Goal: Task Accomplishment & Management: Complete application form

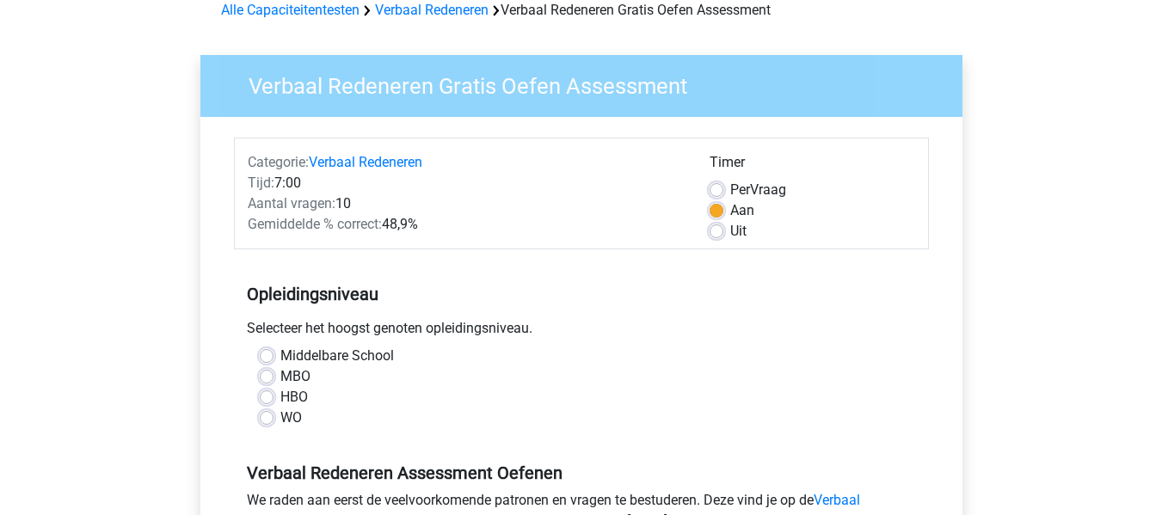
scroll to position [99, 0]
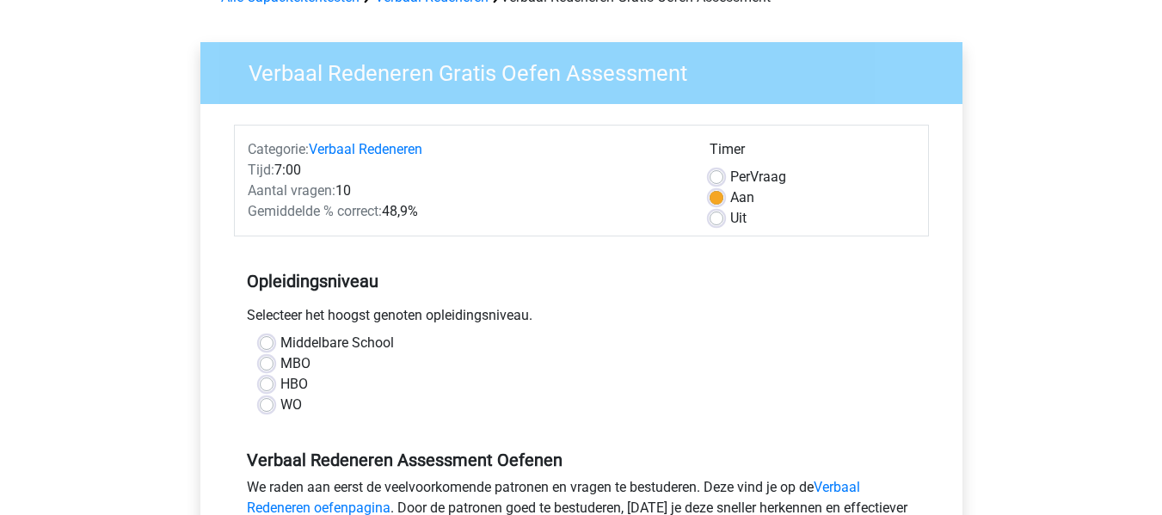
click at [292, 360] on label "MBO" at bounding box center [295, 363] width 30 height 21
click at [273, 360] on input "MBO" at bounding box center [267, 361] width 14 height 17
radio input "true"
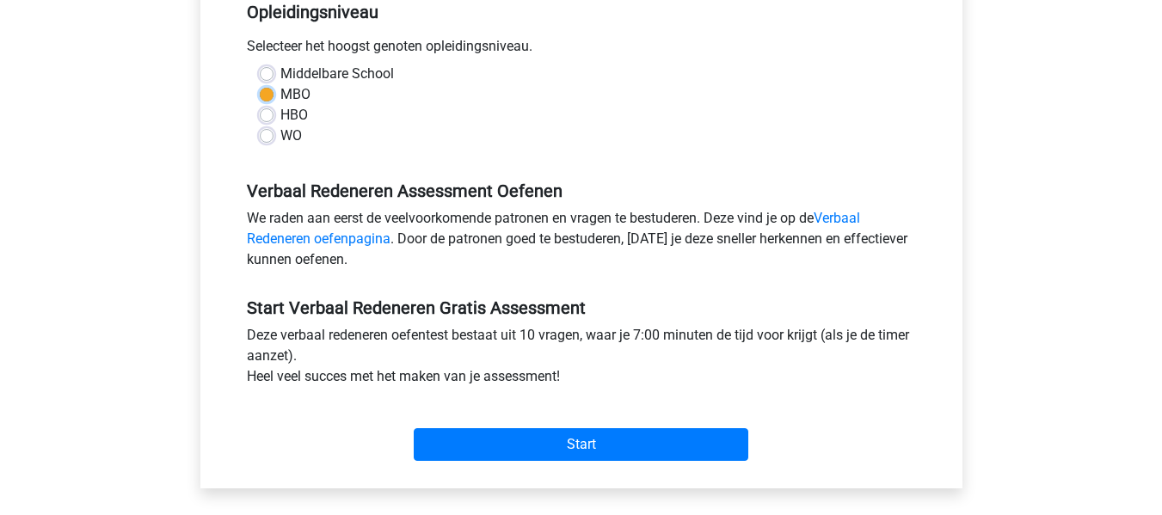
scroll to position [411, 0]
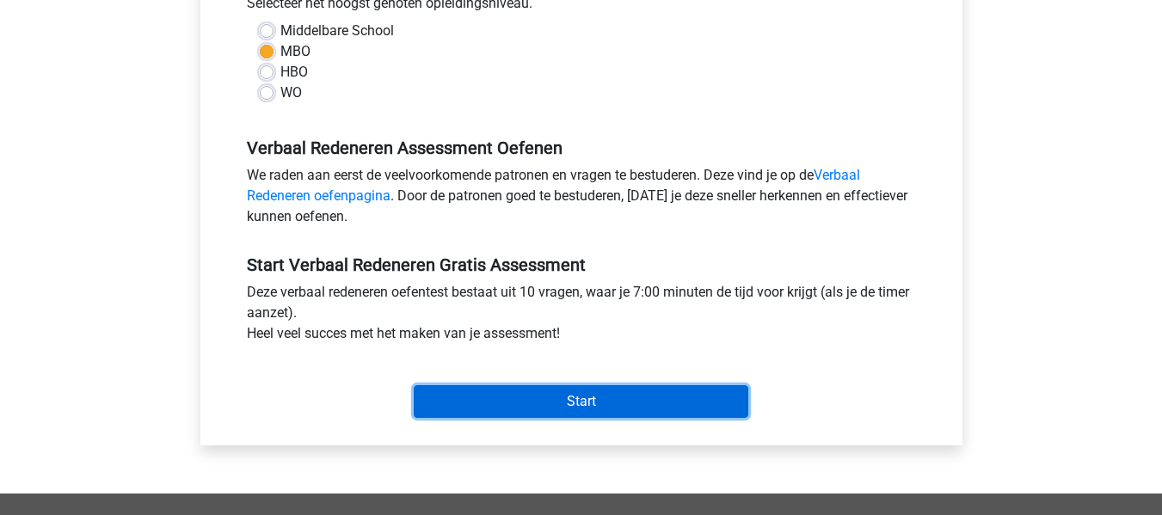
click at [542, 405] on input "Start" at bounding box center [581, 401] width 335 height 33
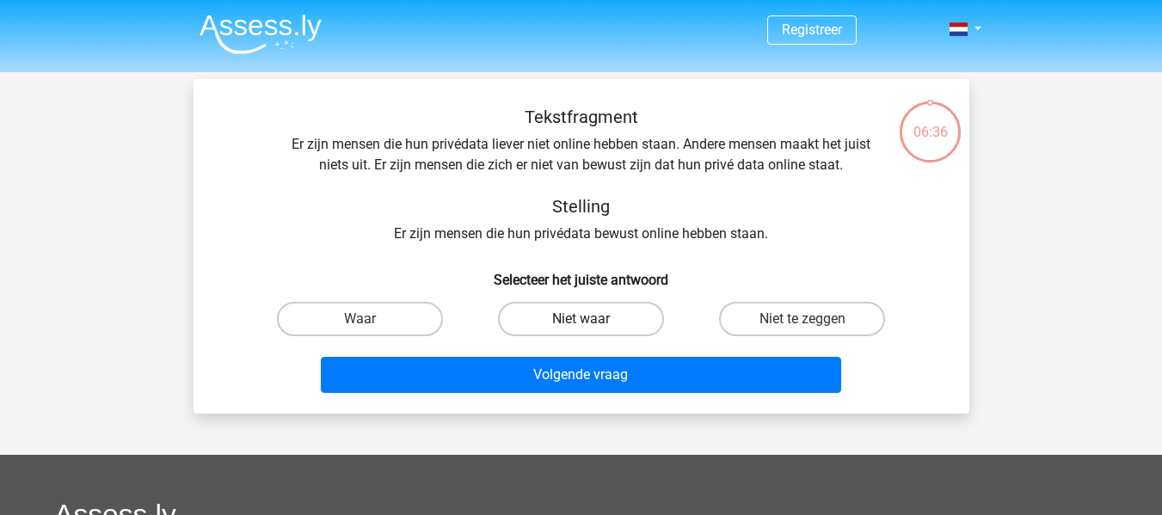
click at [574, 317] on label "Niet waar" at bounding box center [581, 319] width 166 height 34
click at [580, 319] on input "Niet waar" at bounding box center [585, 324] width 11 height 11
radio input "true"
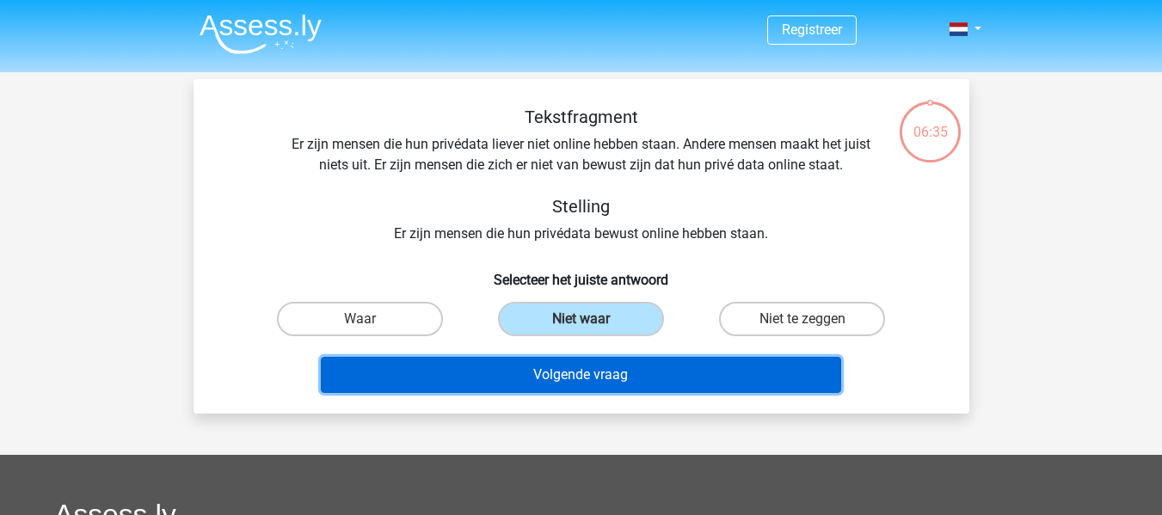
click at [555, 382] on button "Volgende vraag" at bounding box center [581, 375] width 520 height 36
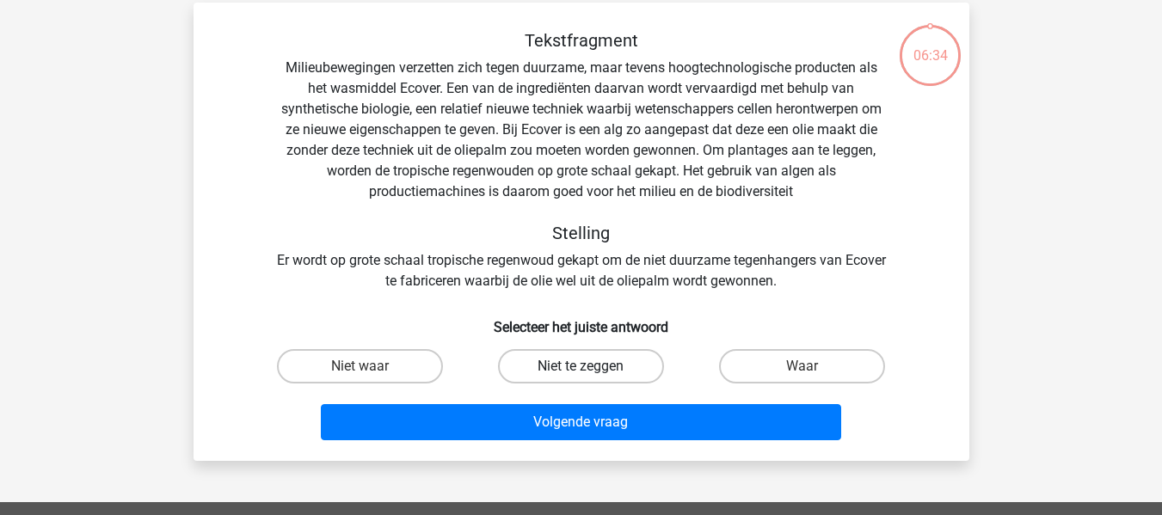
scroll to position [79, 0]
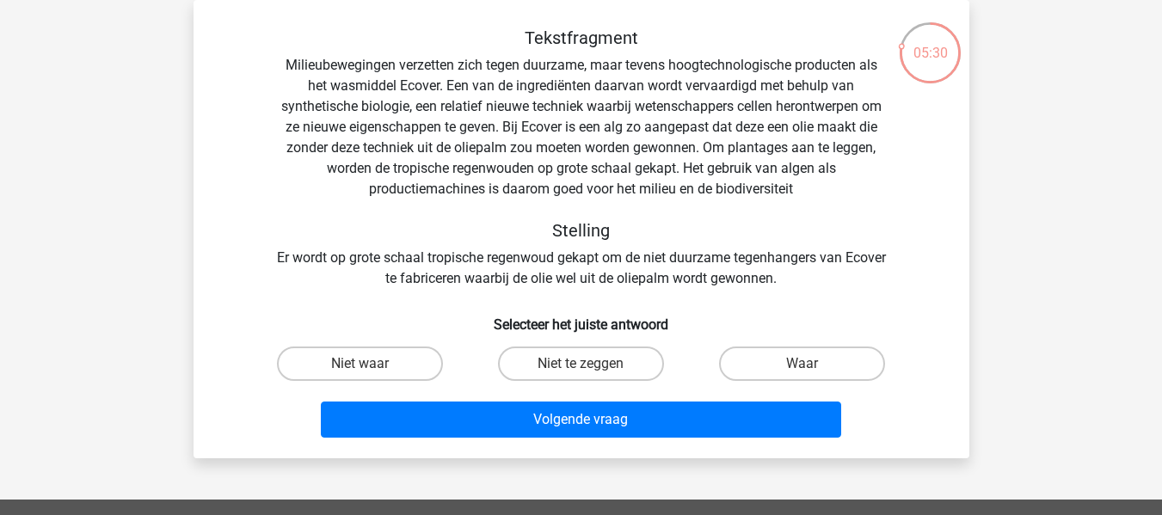
click at [590, 368] on input "Niet te zeggen" at bounding box center [585, 369] width 11 height 11
radio input "true"
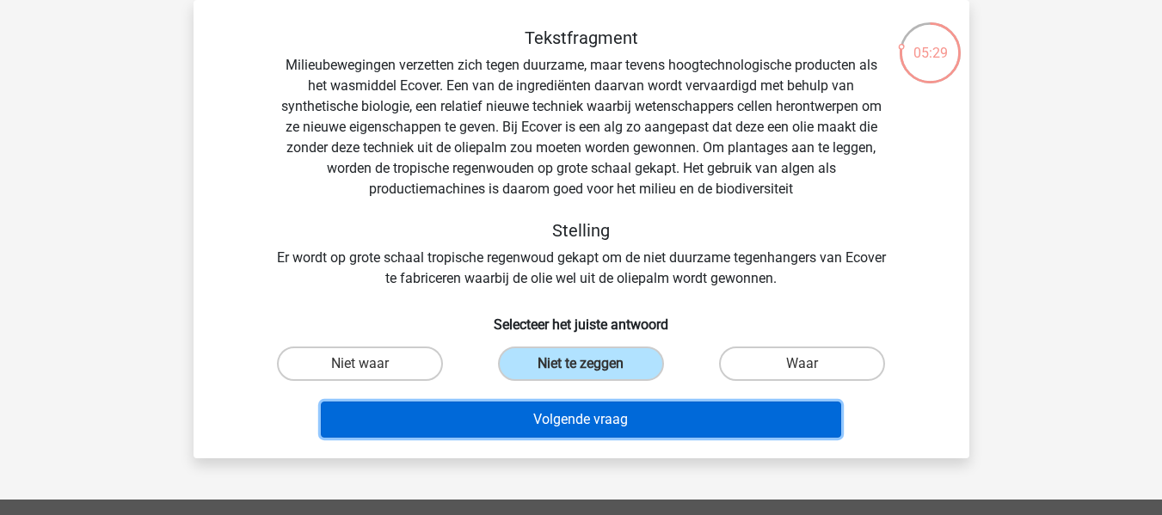
click at [590, 414] on button "Volgende vraag" at bounding box center [581, 420] width 520 height 36
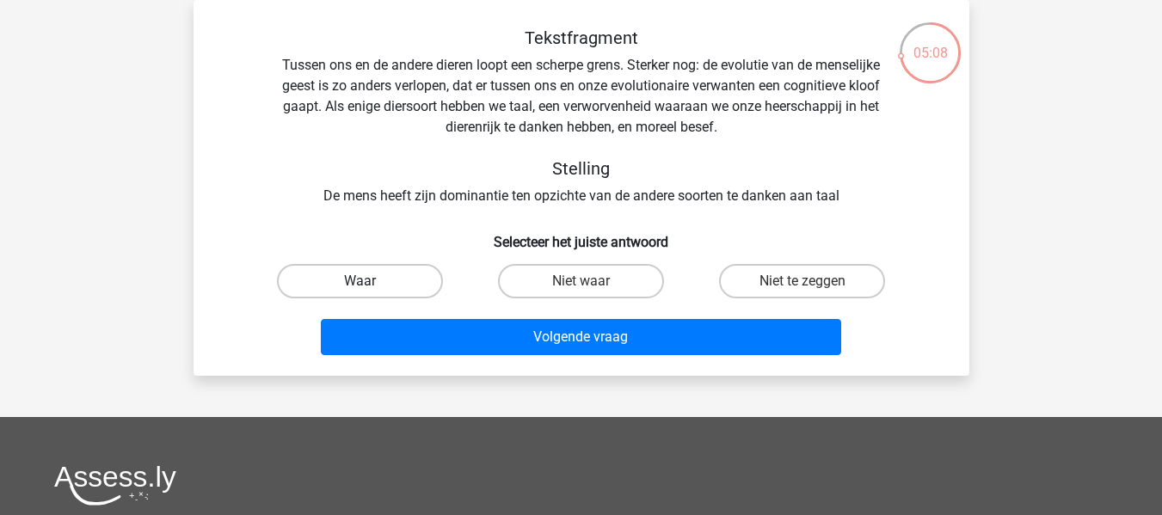
click at [434, 281] on label "Waar" at bounding box center [360, 281] width 166 height 34
click at [371, 281] on input "Waar" at bounding box center [364, 286] width 11 height 11
radio input "true"
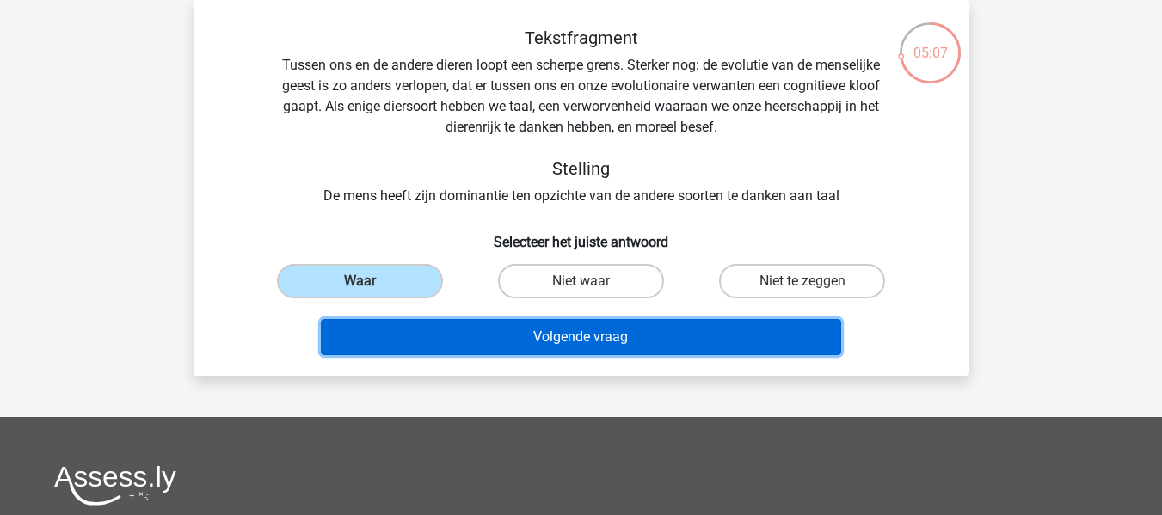
click at [477, 349] on button "Volgende vraag" at bounding box center [581, 337] width 520 height 36
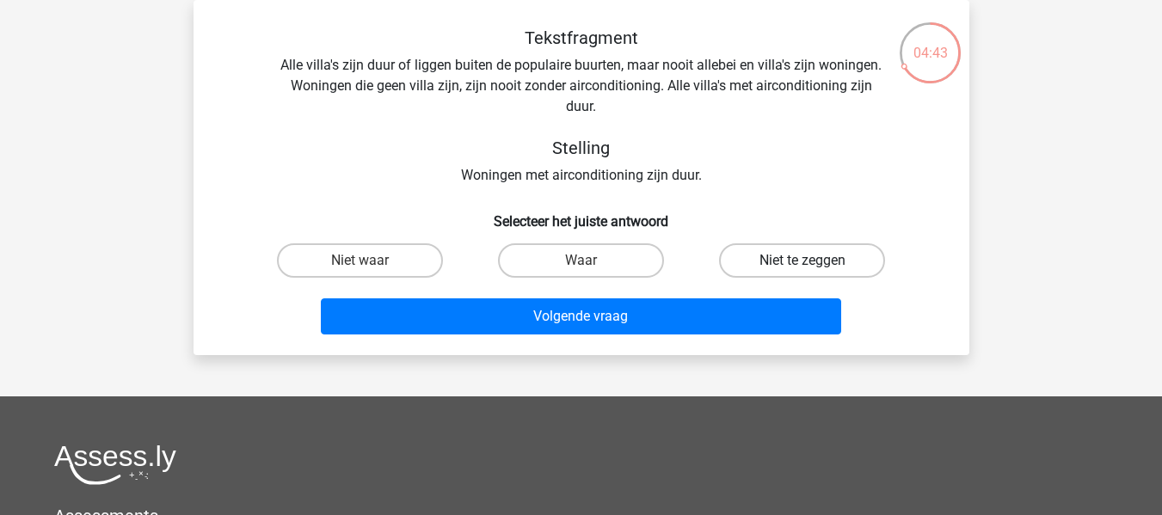
click at [801, 263] on label "Niet te zeggen" at bounding box center [802, 260] width 166 height 34
click at [802, 263] on input "Niet te zeggen" at bounding box center [807, 266] width 11 height 11
radio input "true"
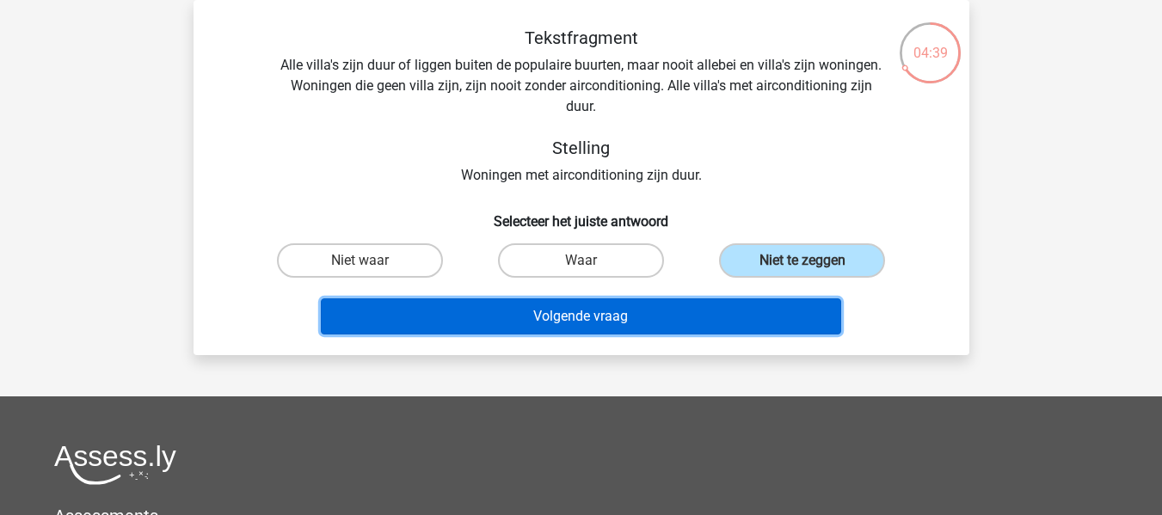
click at [455, 312] on button "Volgende vraag" at bounding box center [581, 316] width 520 height 36
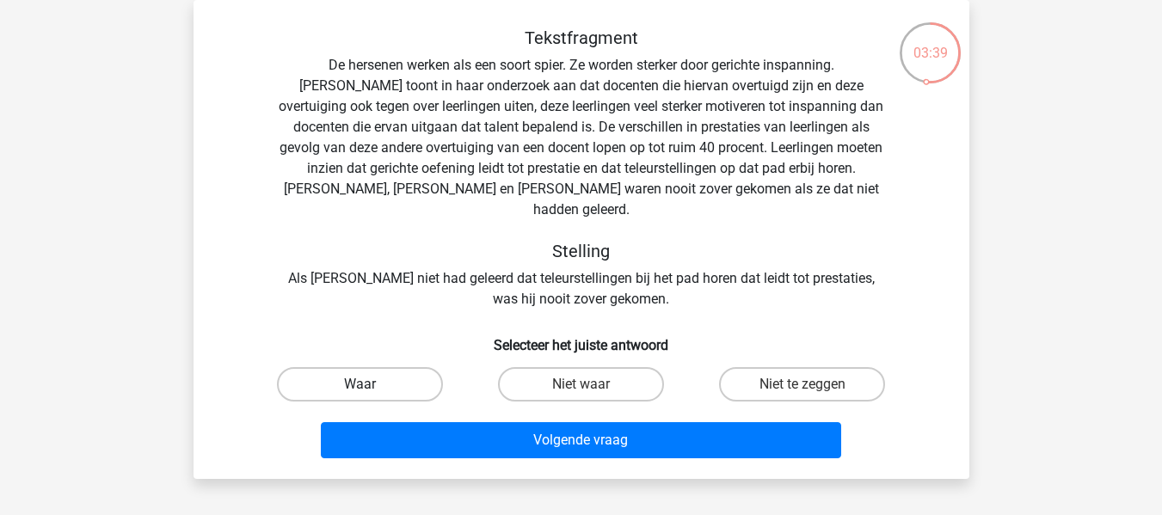
click at [402, 367] on label "Waar" at bounding box center [360, 384] width 166 height 34
click at [371, 384] on input "Waar" at bounding box center [364, 389] width 11 height 11
radio input "true"
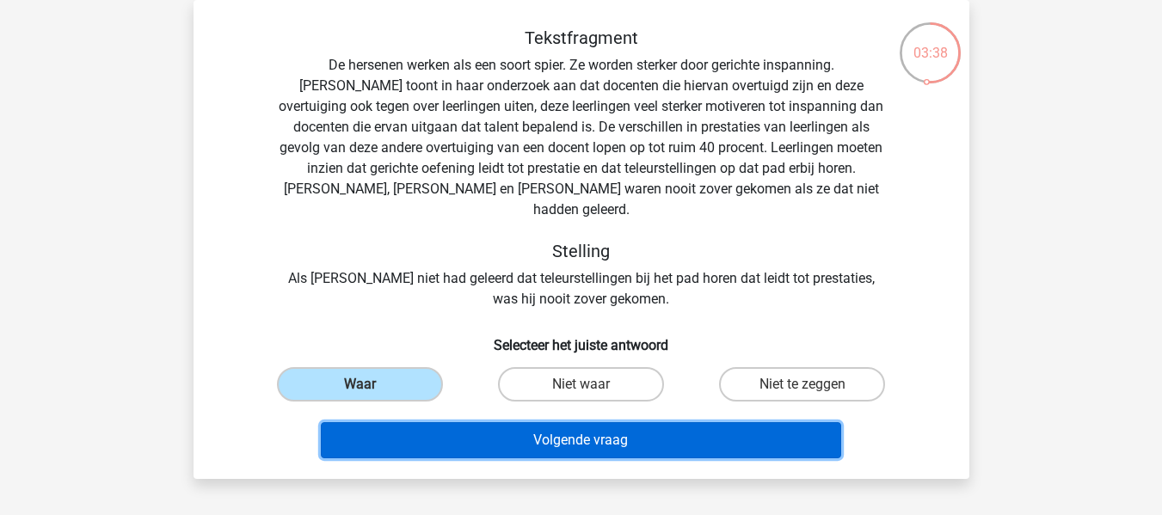
click at [427, 422] on button "Volgende vraag" at bounding box center [581, 440] width 520 height 36
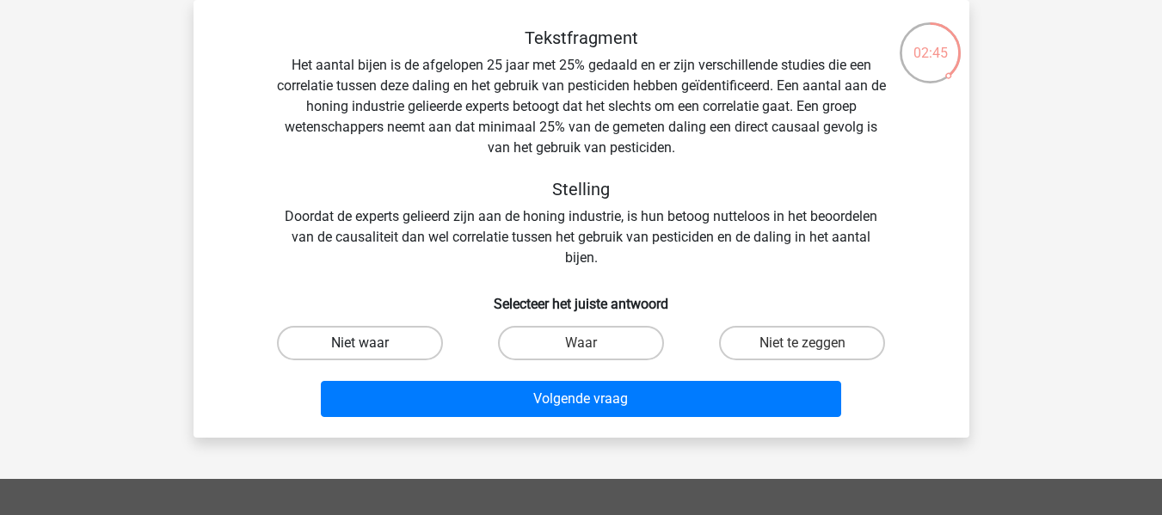
click at [385, 344] on label "Niet waar" at bounding box center [360, 343] width 166 height 34
click at [371, 344] on input "Niet waar" at bounding box center [364, 348] width 11 height 11
radio input "true"
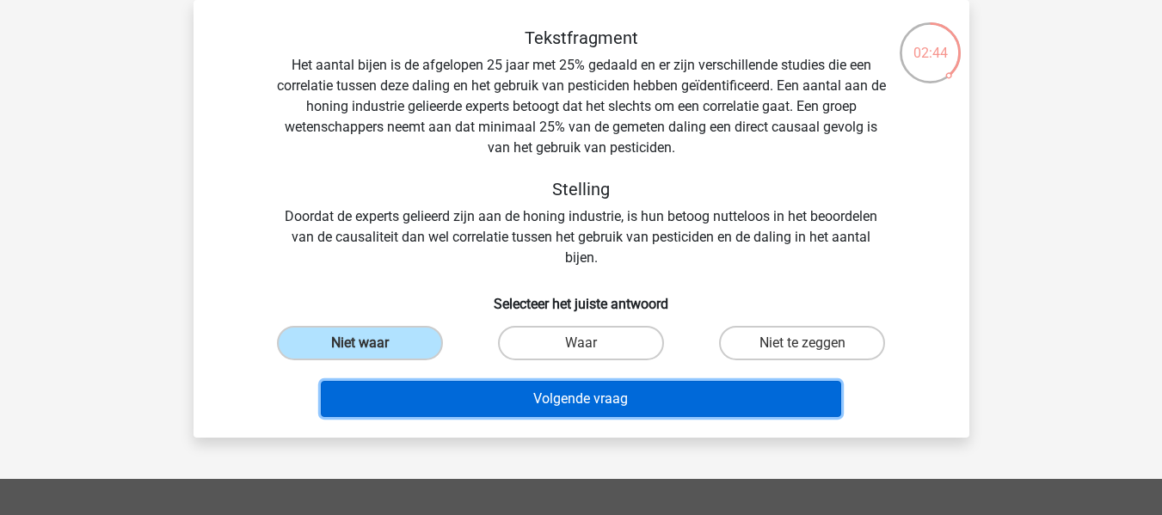
click at [411, 414] on button "Volgende vraag" at bounding box center [581, 399] width 520 height 36
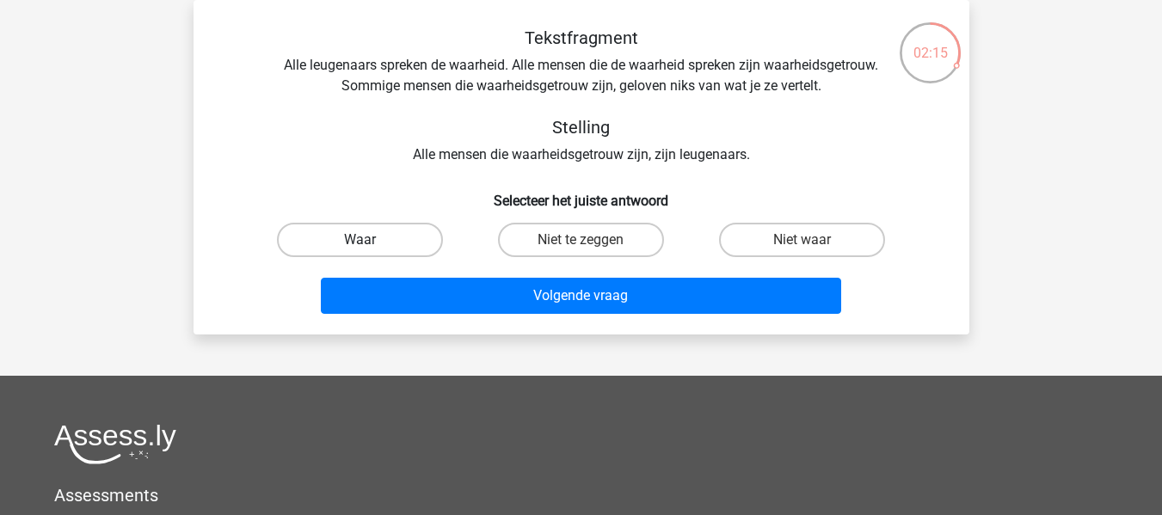
click at [390, 234] on label "Waar" at bounding box center [360, 240] width 166 height 34
click at [371, 240] on input "Waar" at bounding box center [364, 245] width 11 height 11
radio input "true"
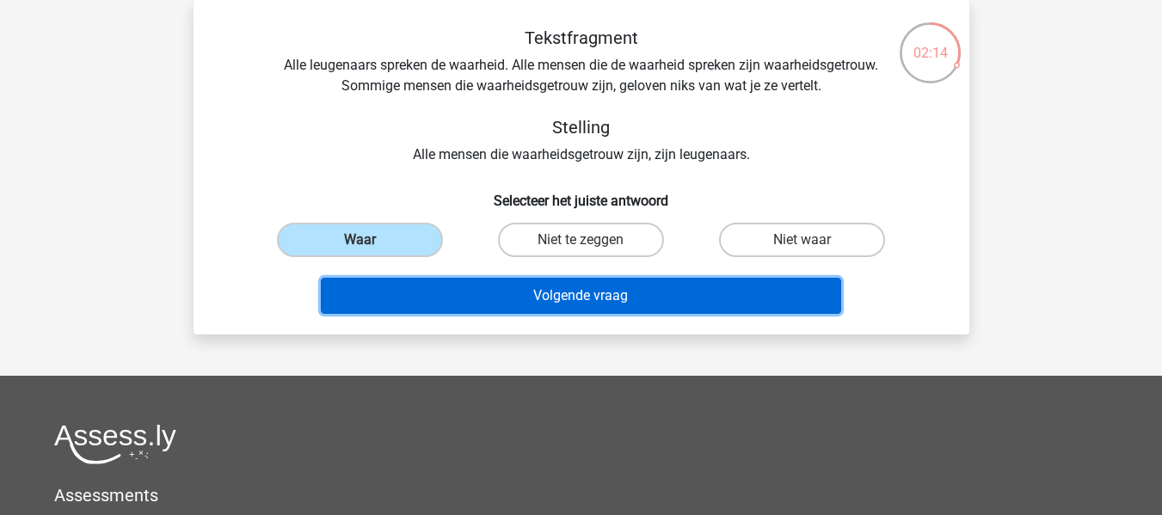
click at [398, 291] on button "Volgende vraag" at bounding box center [581, 296] width 520 height 36
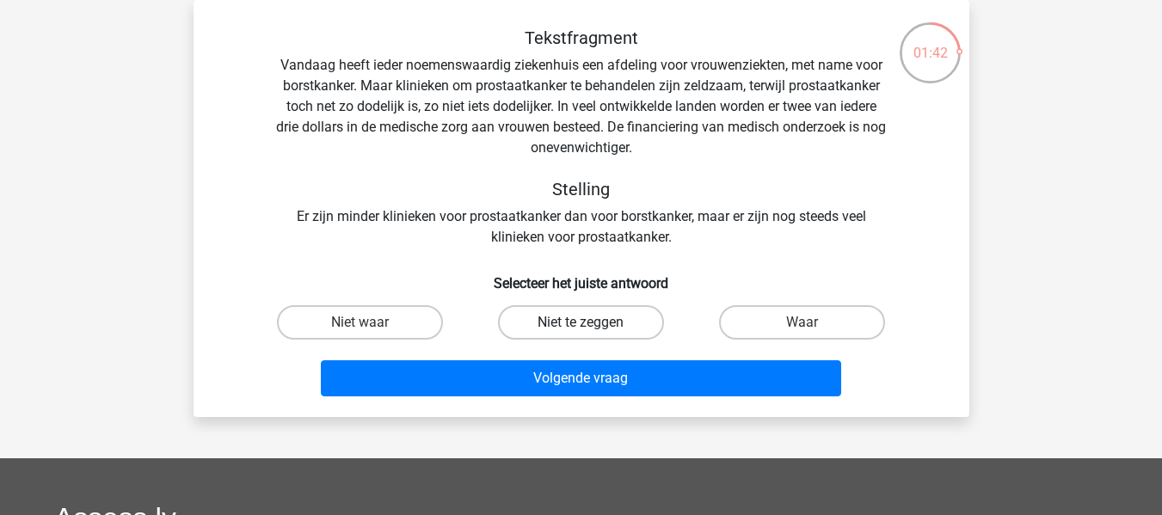
click at [583, 313] on label "Niet te zeggen" at bounding box center [581, 322] width 166 height 34
click at [583, 322] on input "Niet te zeggen" at bounding box center [585, 327] width 11 height 11
radio input "true"
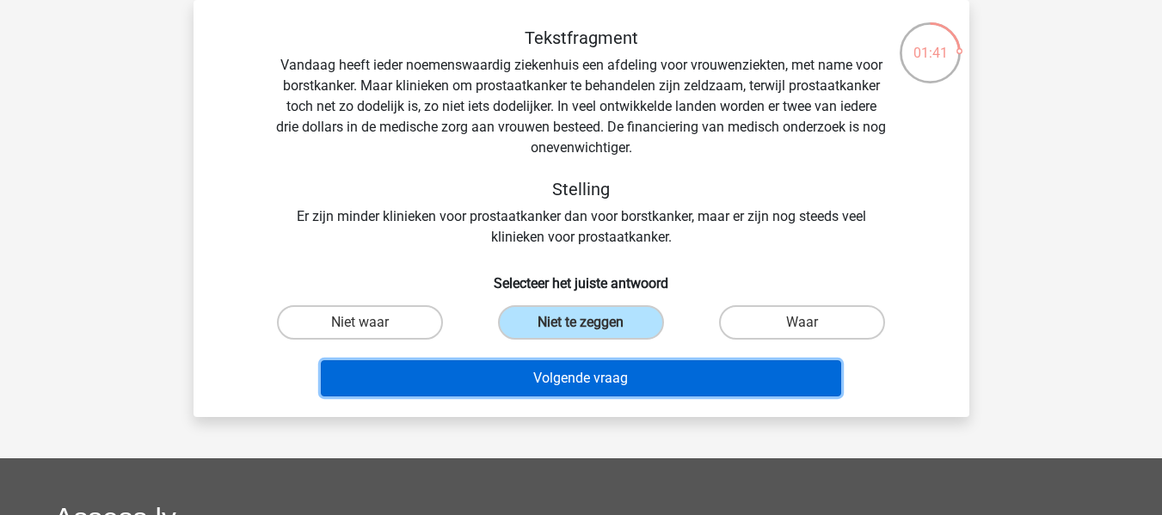
click at [558, 376] on button "Volgende vraag" at bounding box center [581, 378] width 520 height 36
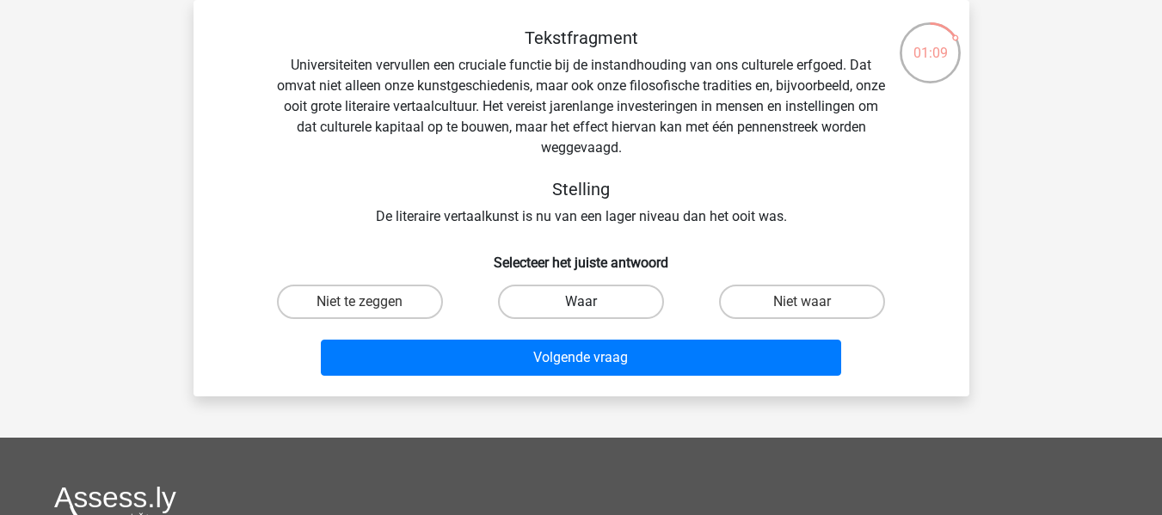
click at [545, 299] on label "Waar" at bounding box center [581, 302] width 166 height 34
click at [580, 302] on input "Waar" at bounding box center [585, 307] width 11 height 11
radio input "true"
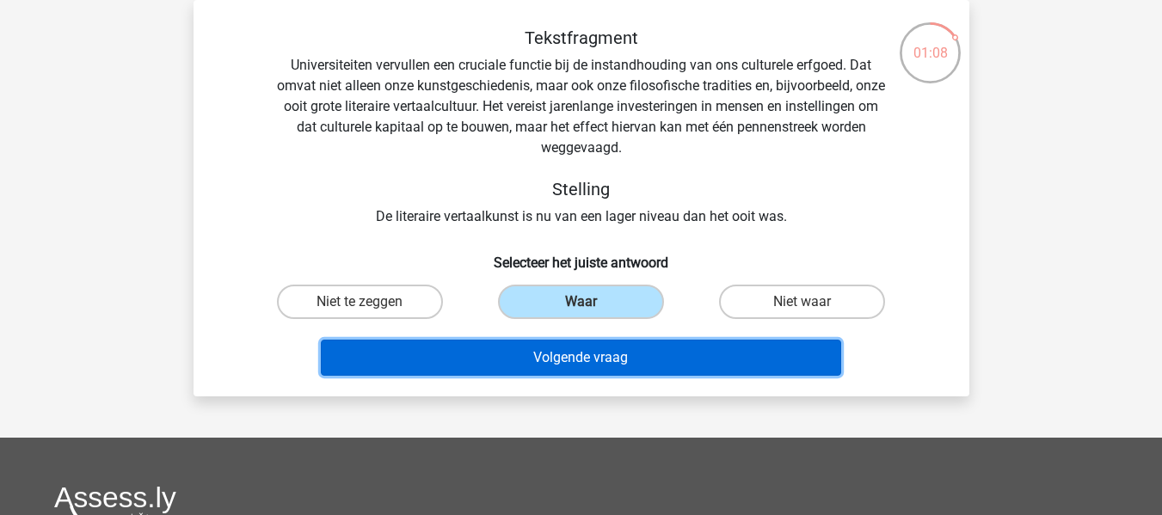
click at [535, 344] on button "Volgende vraag" at bounding box center [581, 358] width 520 height 36
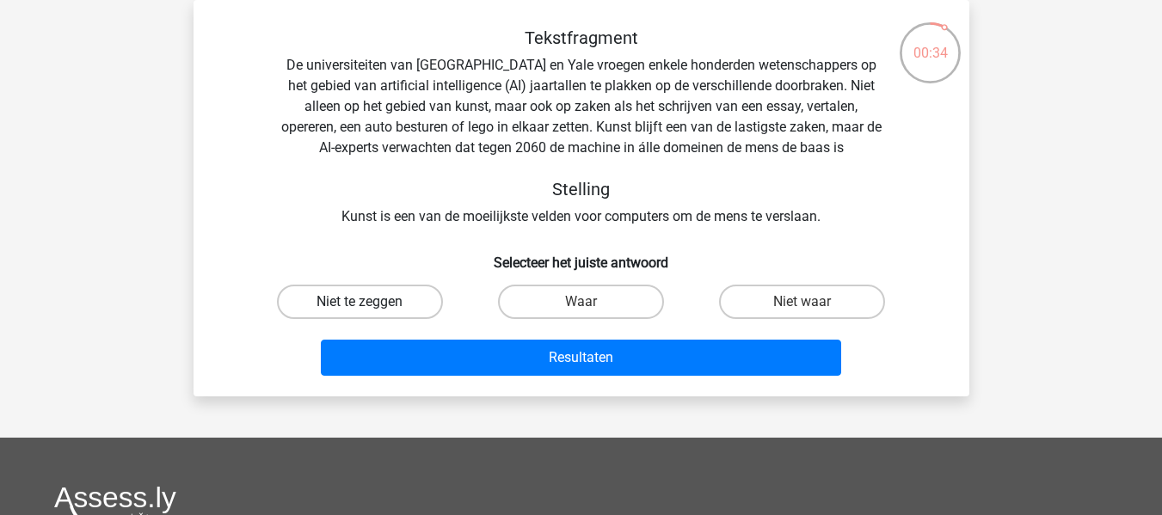
click at [401, 303] on label "Niet te zeggen" at bounding box center [360, 302] width 166 height 34
click at [371, 303] on input "Niet te zeggen" at bounding box center [364, 307] width 11 height 11
radio input "true"
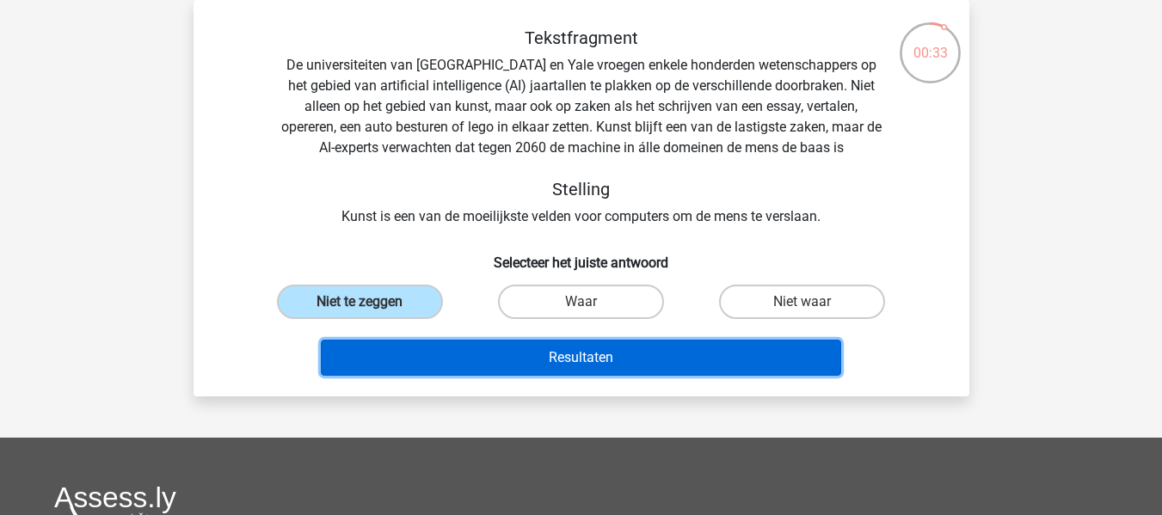
click at [444, 348] on button "Resultaten" at bounding box center [581, 358] width 520 height 36
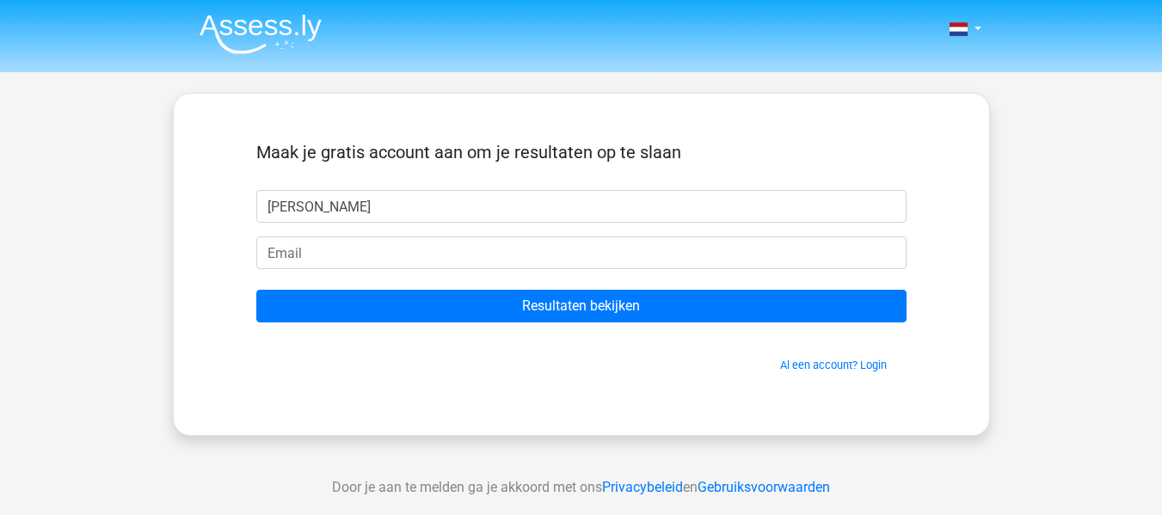
type input "ian"
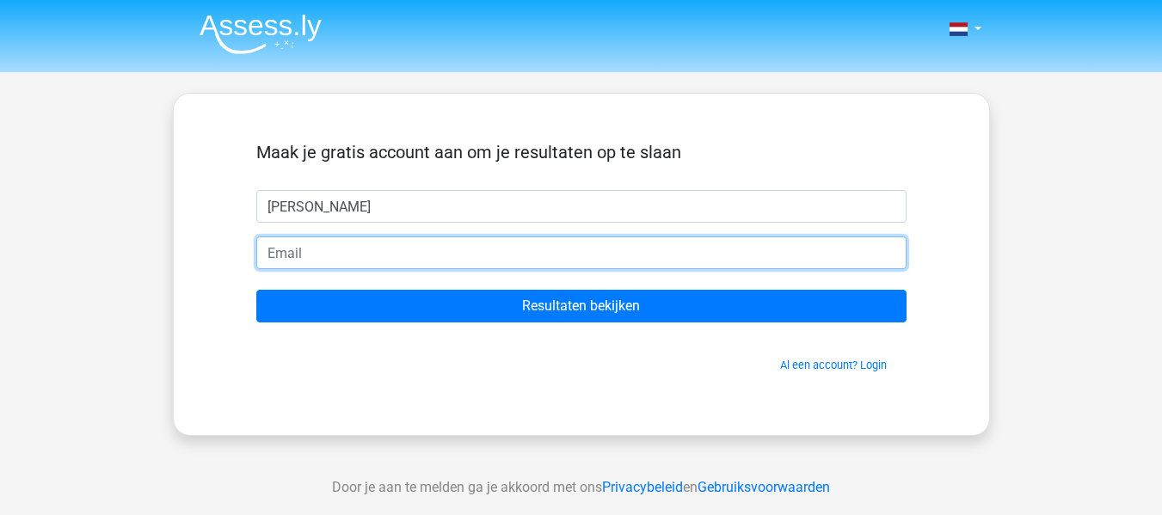
click at [543, 262] on input "email" at bounding box center [581, 252] width 650 height 33
type input "ivooteghem@gmail.com"
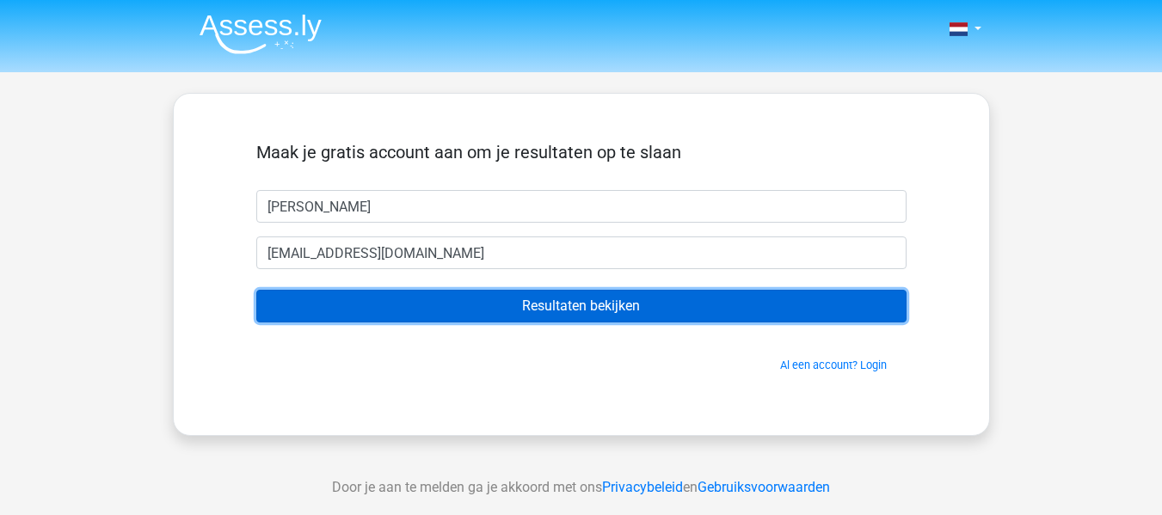
click at [553, 297] on input "Resultaten bekijken" at bounding box center [581, 306] width 650 height 33
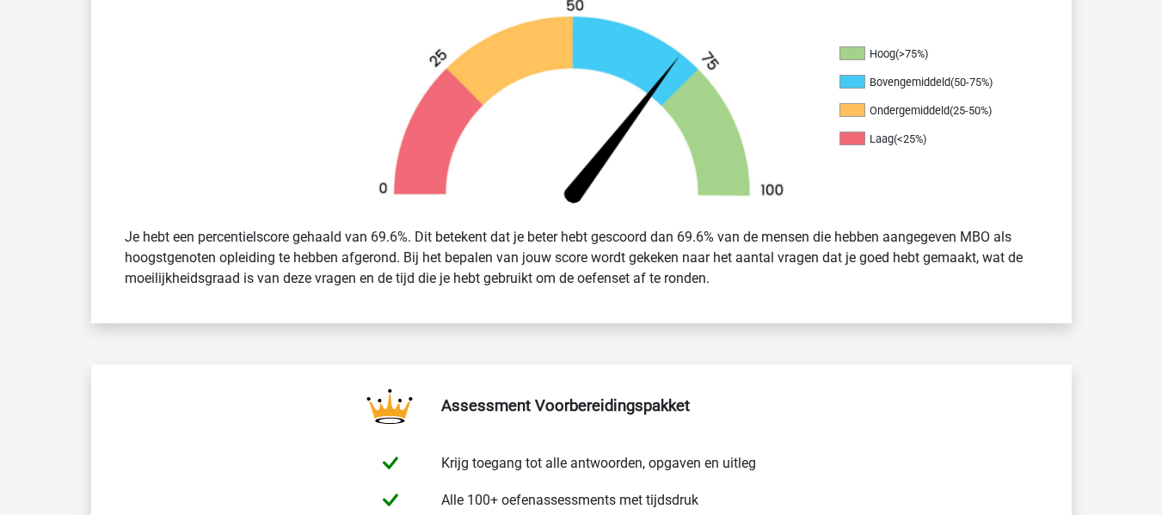
scroll to position [436, 0]
